Goal: Task Accomplishment & Management: Use online tool/utility

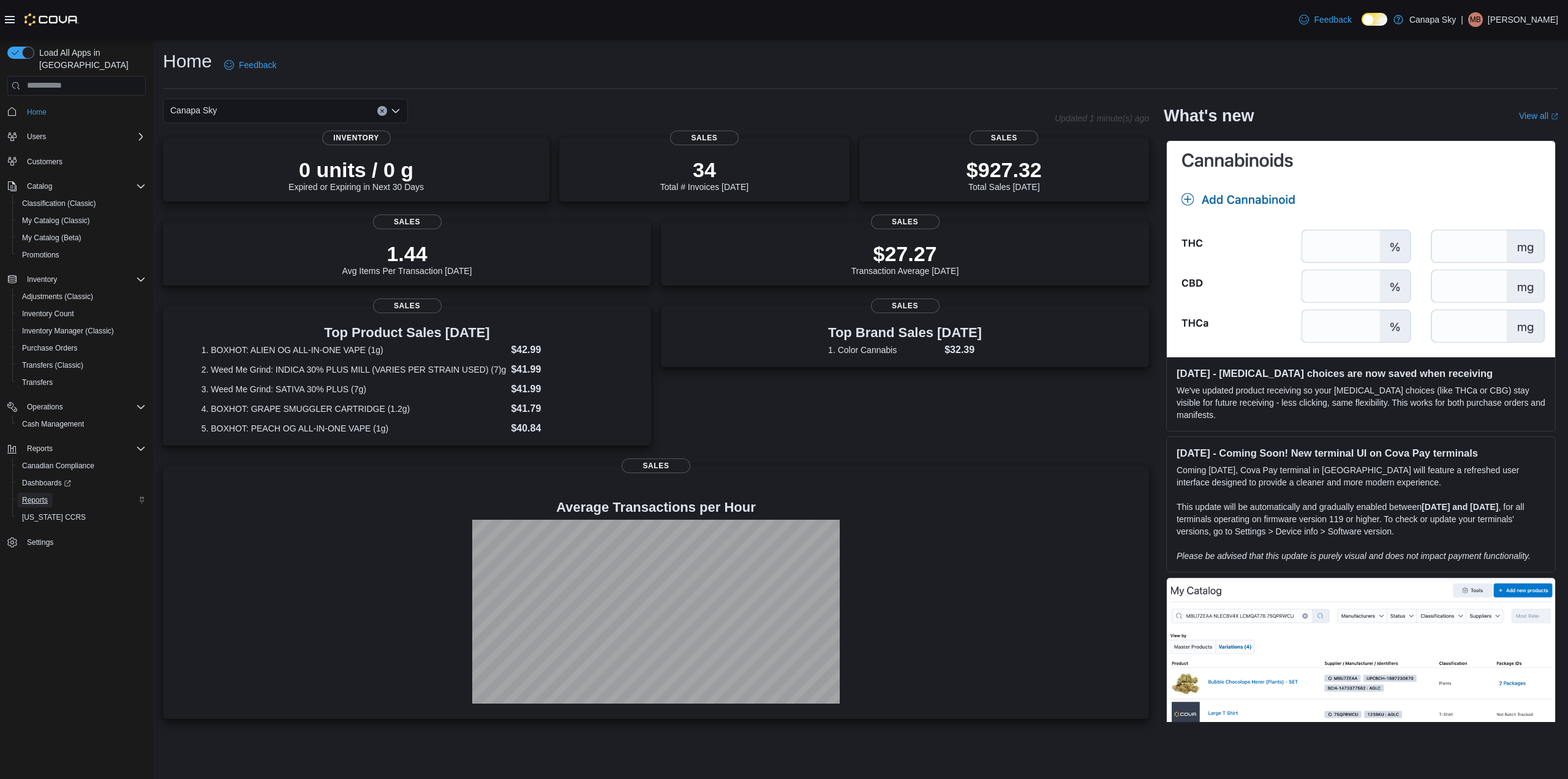
click at [43, 495] on span "Reports" at bounding box center [35, 500] width 25 height 10
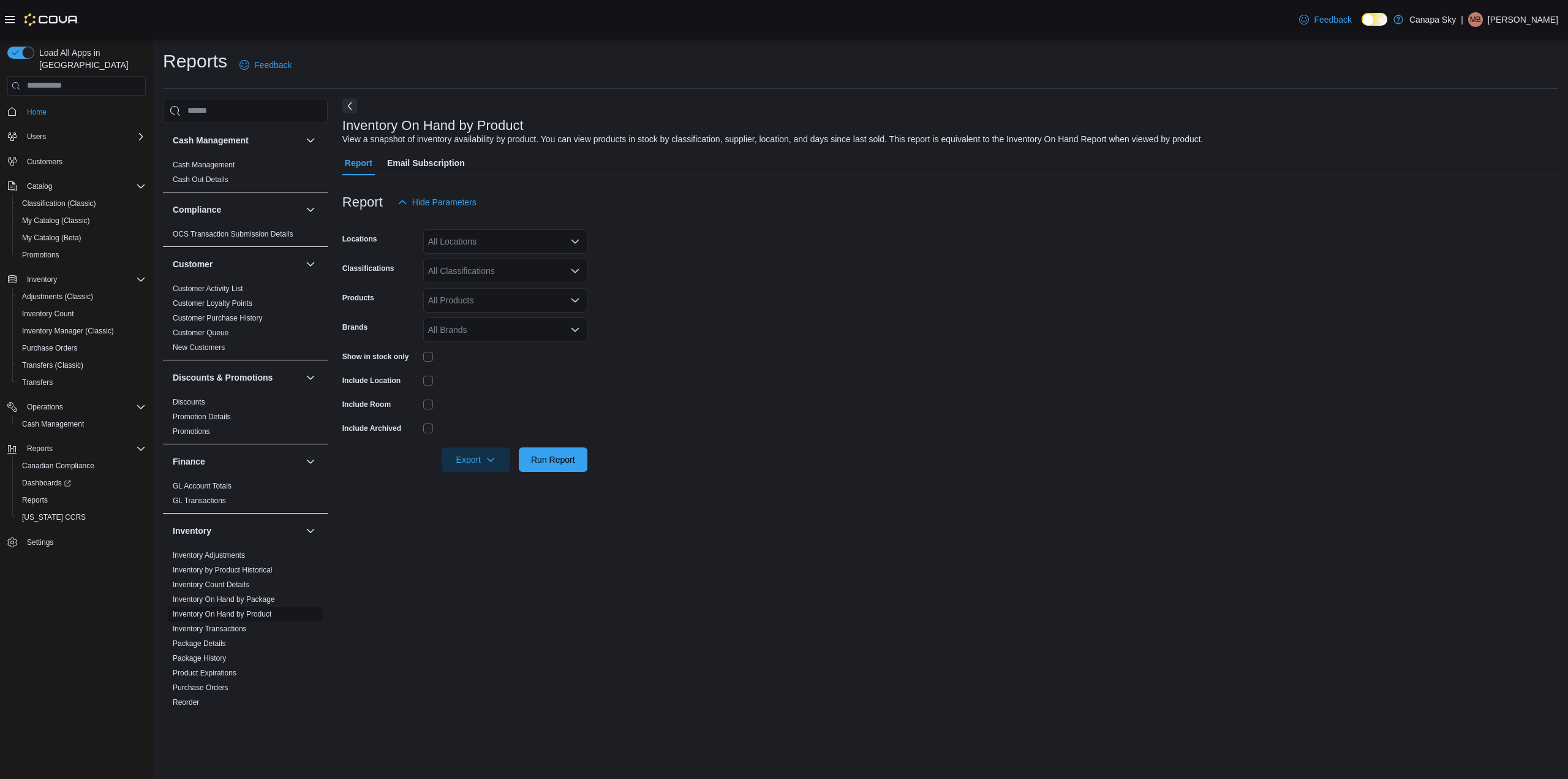
click at [232, 617] on span "Inventory On Hand by Product" at bounding box center [222, 614] width 98 height 10
click at [572, 239] on icon "Open list of options" at bounding box center [575, 242] width 10 height 10
click at [464, 274] on span "#211- 16th Ave East" at bounding box center [494, 280] width 89 height 12
click at [653, 272] on form "Locations #211- 16th Ave East Classifications All Classifications Products All …" at bounding box center [950, 343] width 1216 height 257
click at [568, 459] on span "Run Report" at bounding box center [553, 459] width 44 height 12
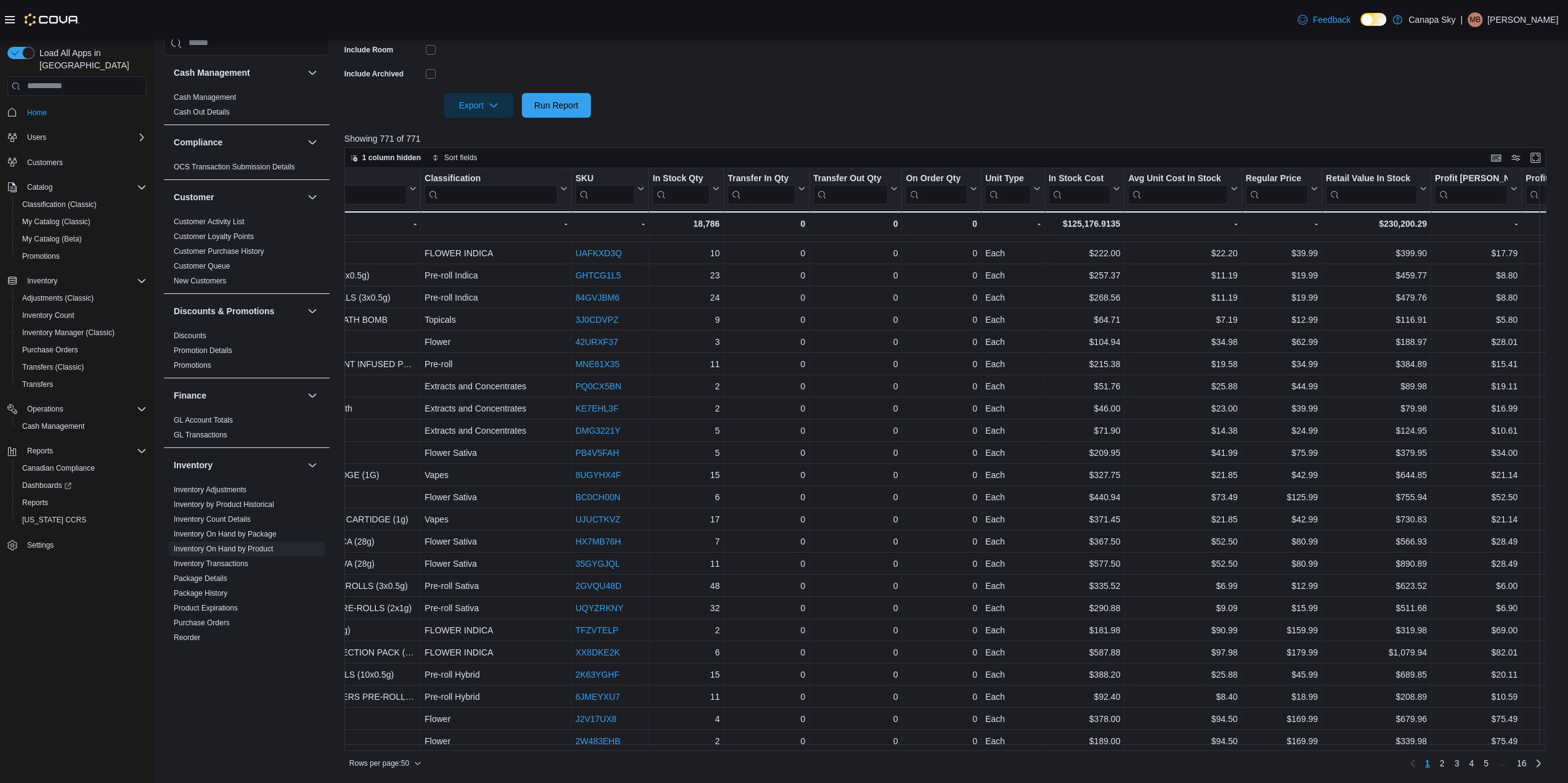
scroll to position [598, 357]
